Goal: Information Seeking & Learning: Learn about a topic

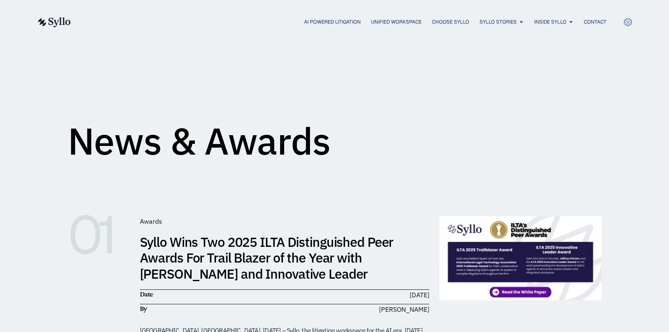
scroll to position [165, 0]
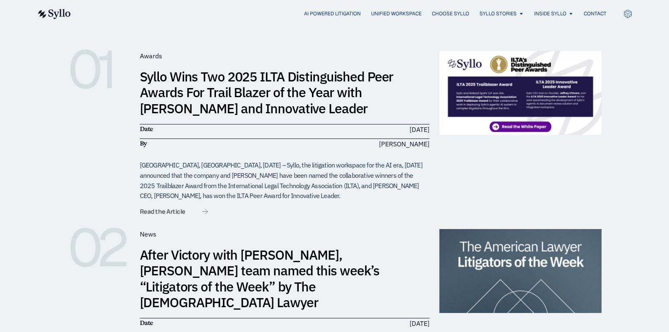
click at [162, 210] on span "Read the Article" at bounding box center [162, 211] width 45 height 6
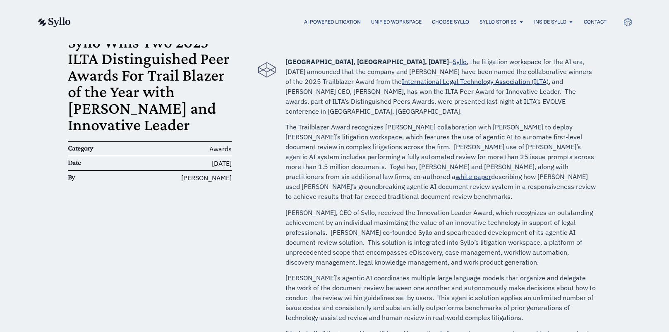
scroll to position [83, 0]
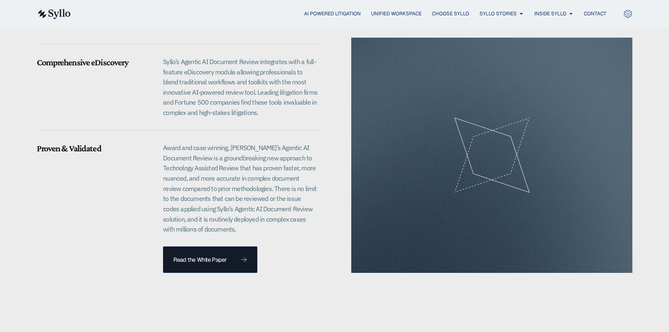
click at [25, 161] on div "Unified Workspace eDiscovery and Agentic AI Document Review eDiscovery with Age…" at bounding box center [334, 59] width 669 height 494
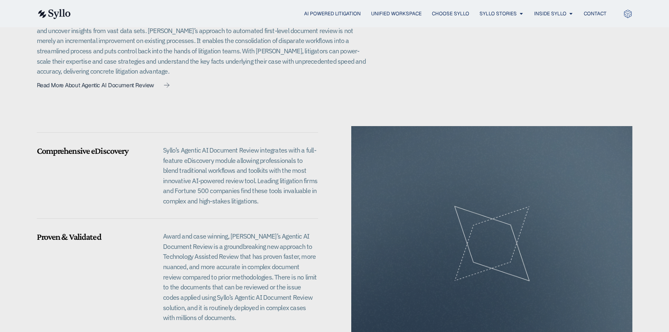
scroll to position [786, 0]
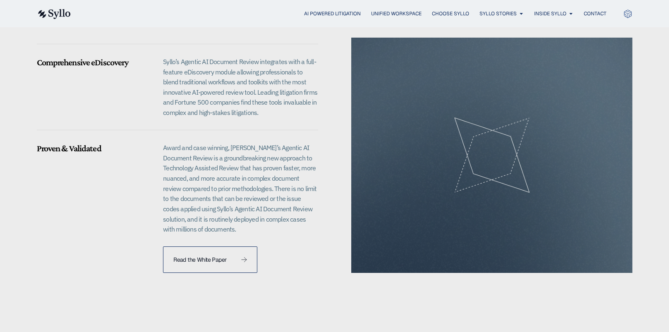
click at [229, 258] on link "Read the White Paper" at bounding box center [210, 259] width 94 height 26
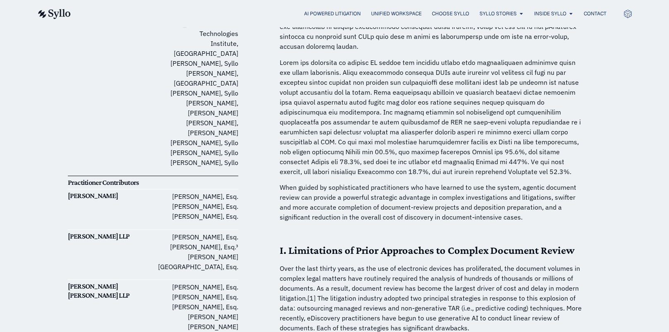
scroll to position [2508, 0]
